Goal: Task Accomplishment & Management: Manage account settings

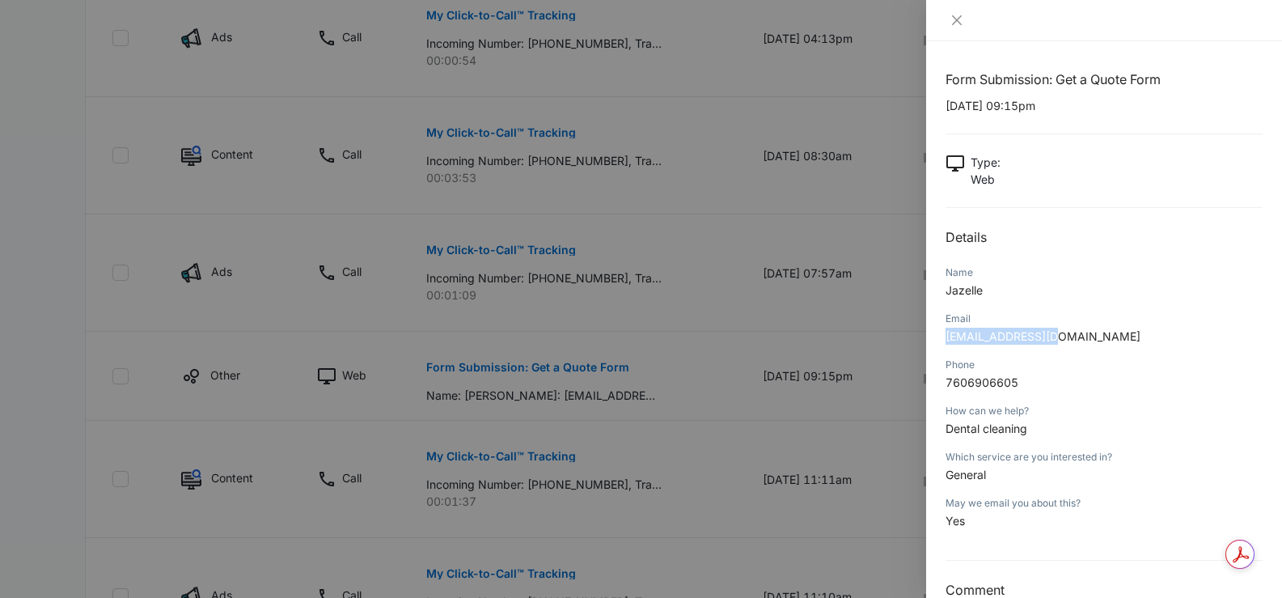
scroll to position [32, 0]
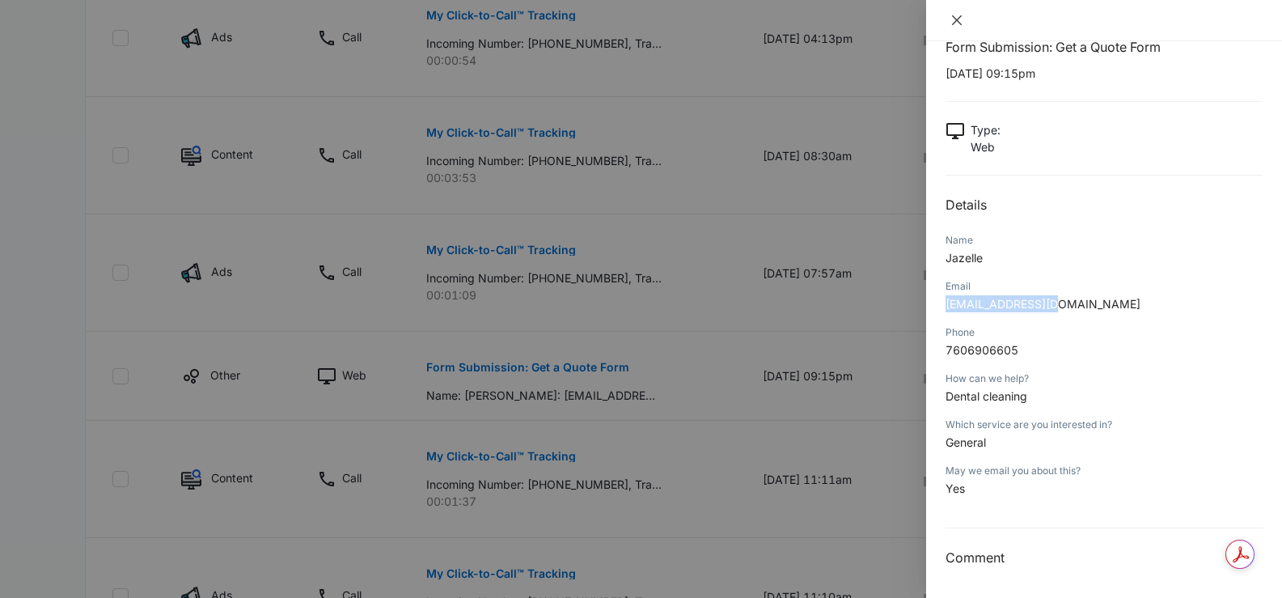
click at [958, 26] on icon "close" at bounding box center [957, 20] width 13 height 13
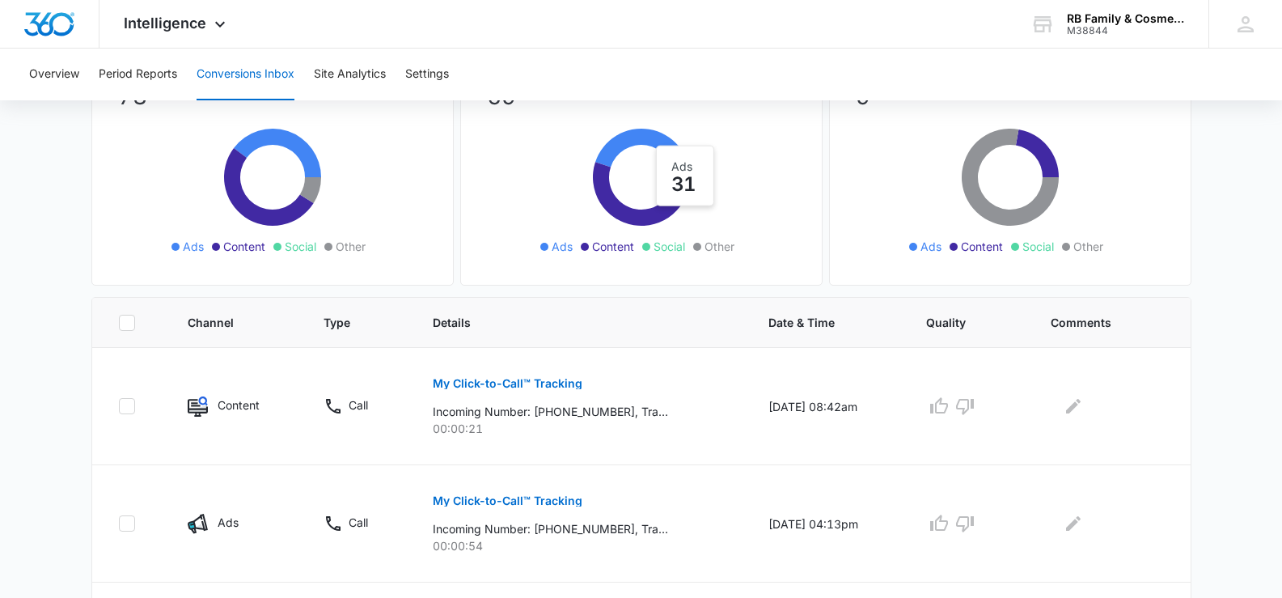
scroll to position [0, 0]
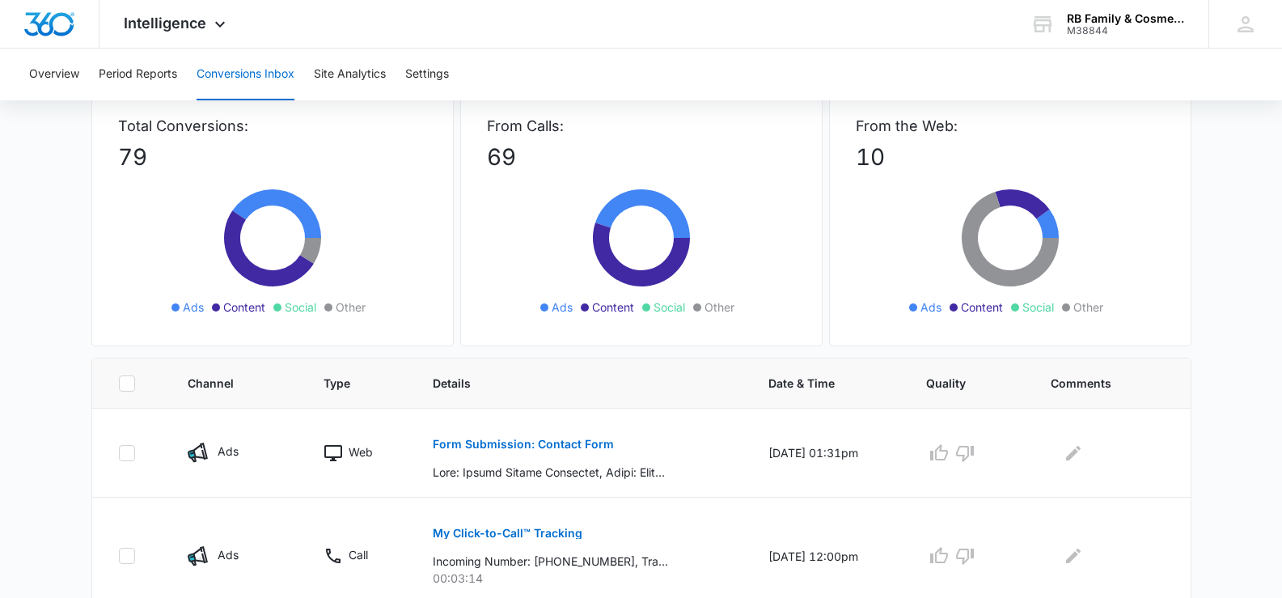
scroll to position [162, 0]
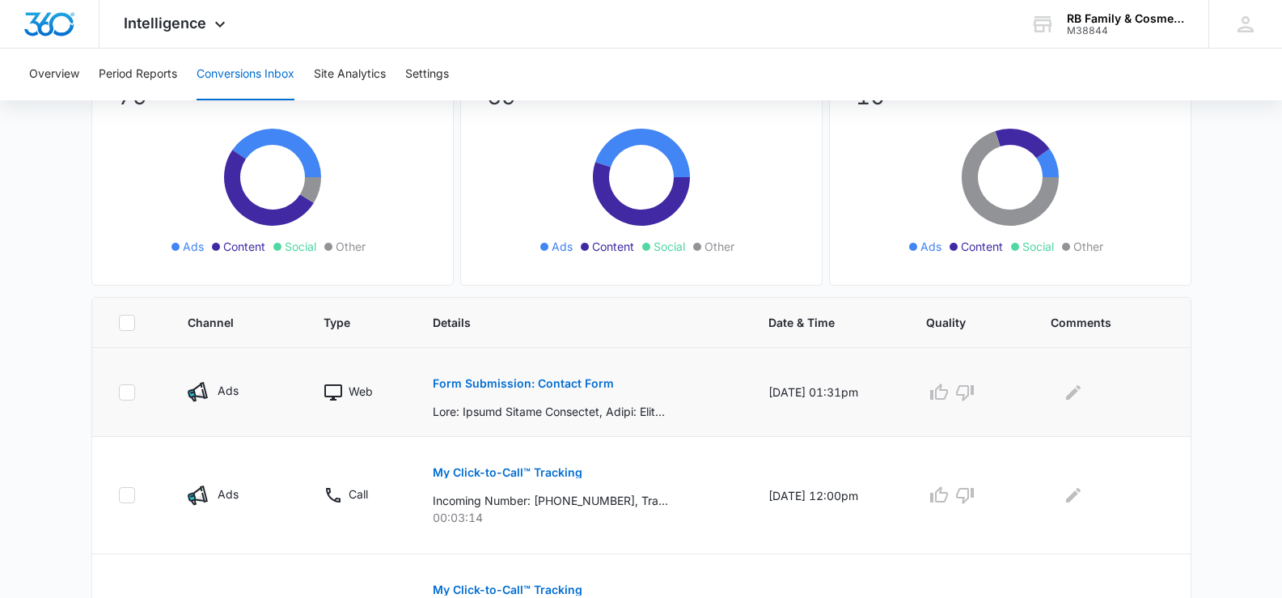
click at [512, 385] on p "Form Submission: Contact Form" at bounding box center [523, 383] width 181 height 11
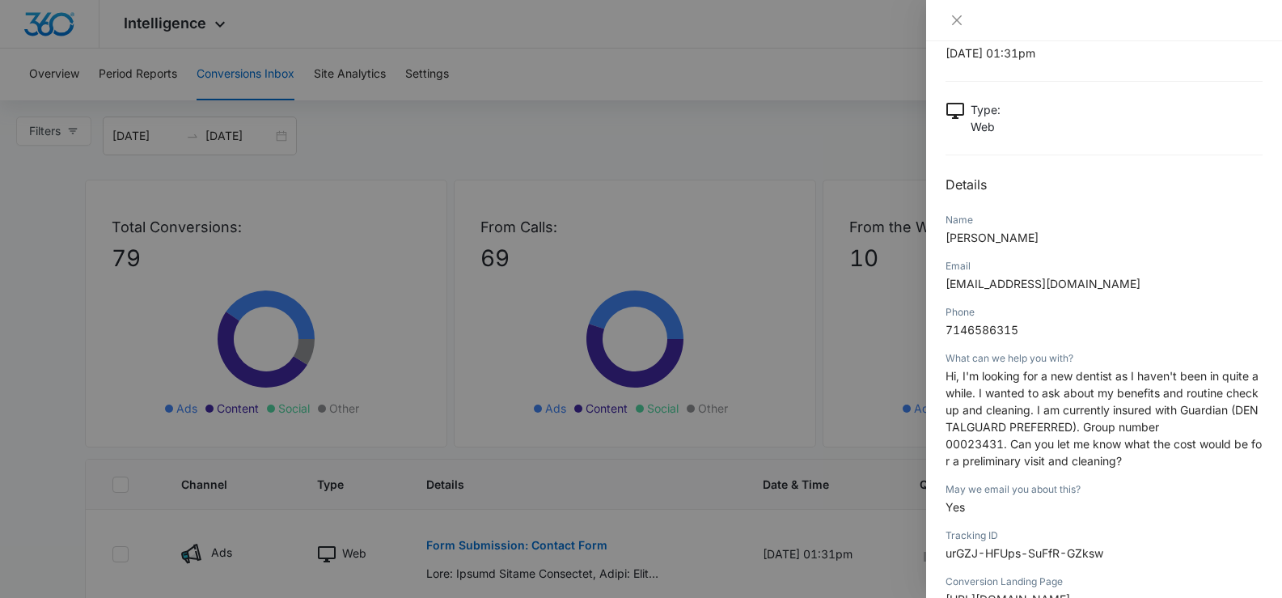
scroll to position [81, 0]
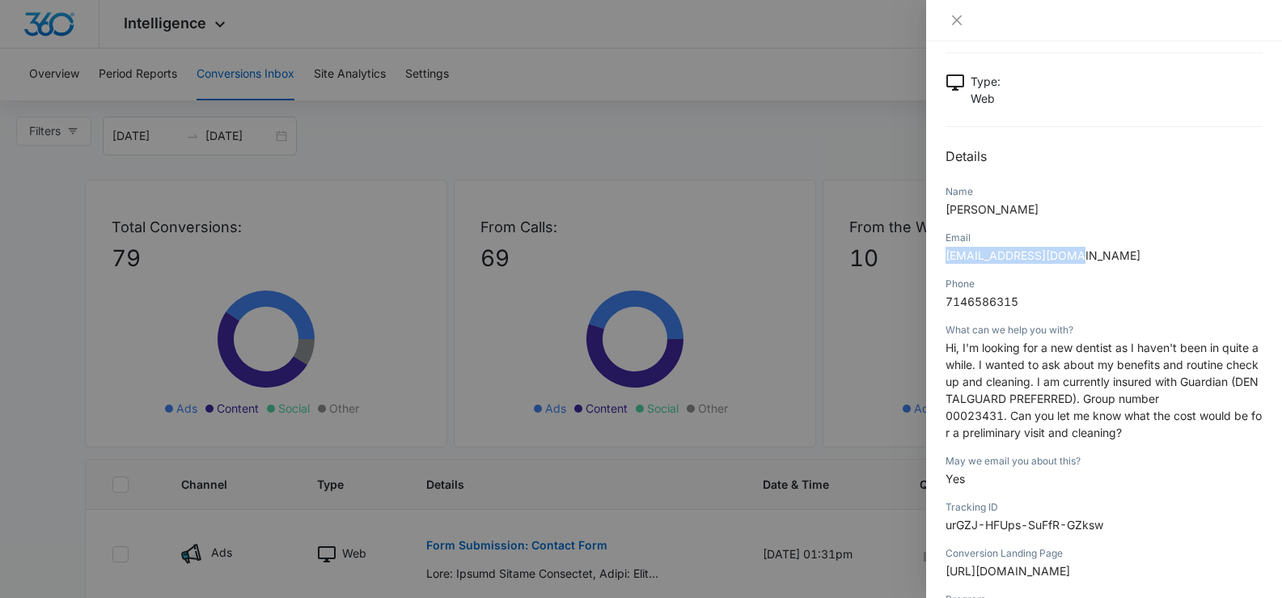
drag, startPoint x: 1086, startPoint y: 258, endPoint x: 948, endPoint y: 261, distance: 137.6
click at [948, 261] on p "[EMAIL_ADDRESS][DOMAIN_NAME]" at bounding box center [1104, 255] width 317 height 17
copy span "[EMAIL_ADDRESS][DOMAIN_NAME]"
click at [965, 21] on button "Close" at bounding box center [957, 20] width 23 height 15
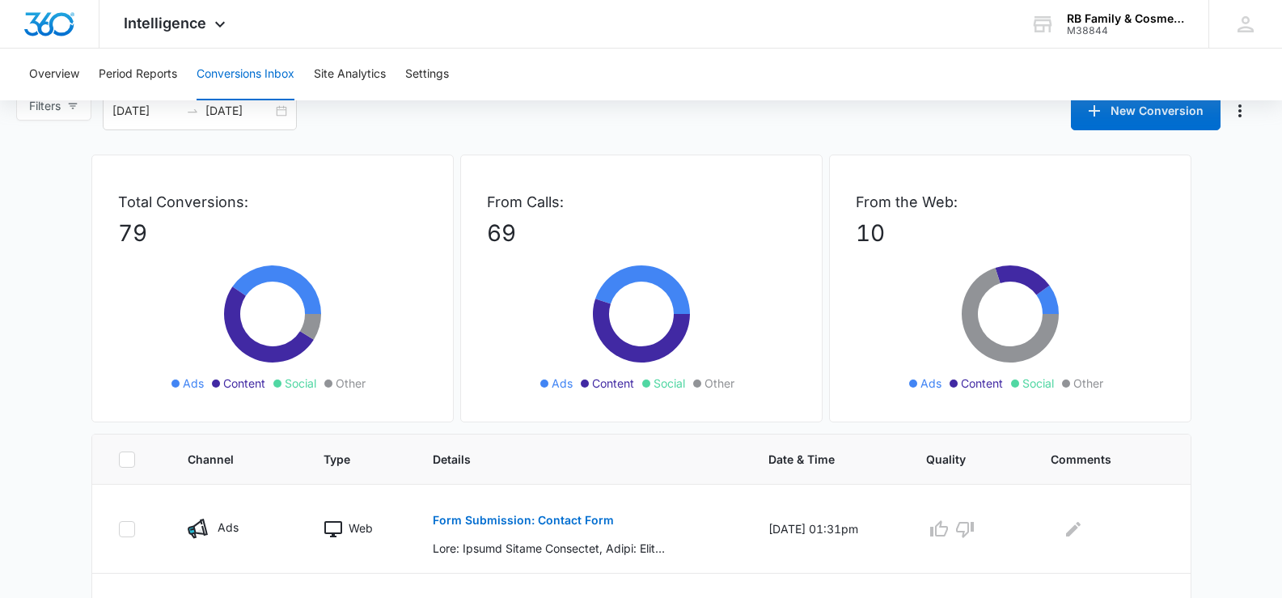
scroll to position [0, 0]
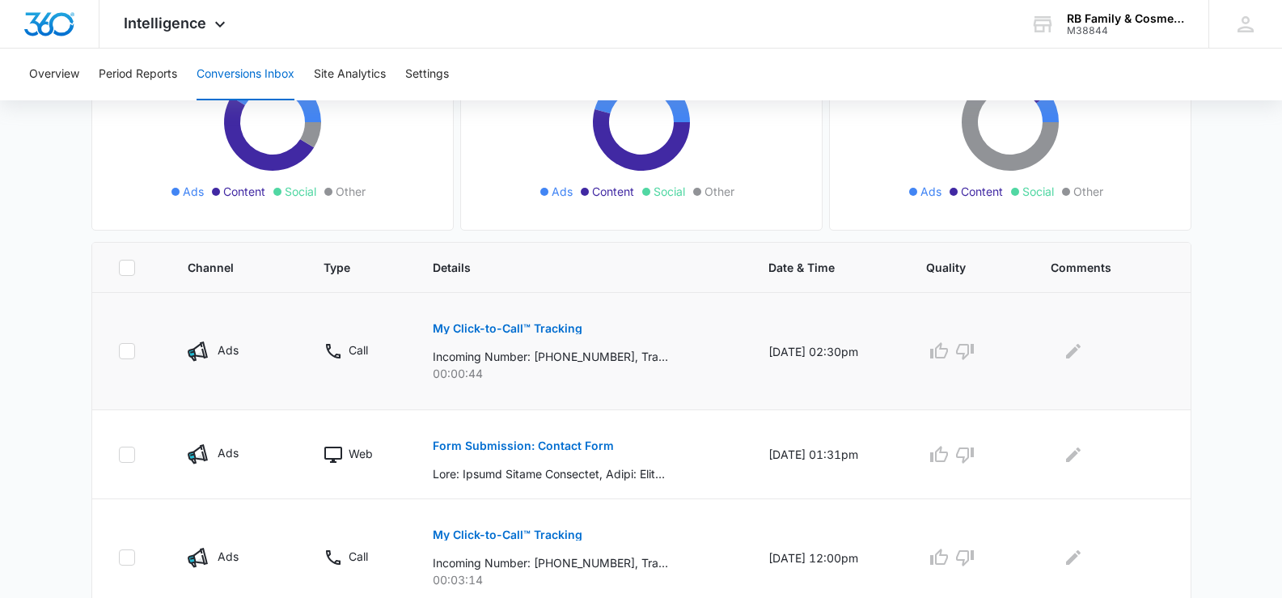
scroll to position [243, 0]
